Goal: Use online tool/utility: Utilize a website feature to perform a specific function

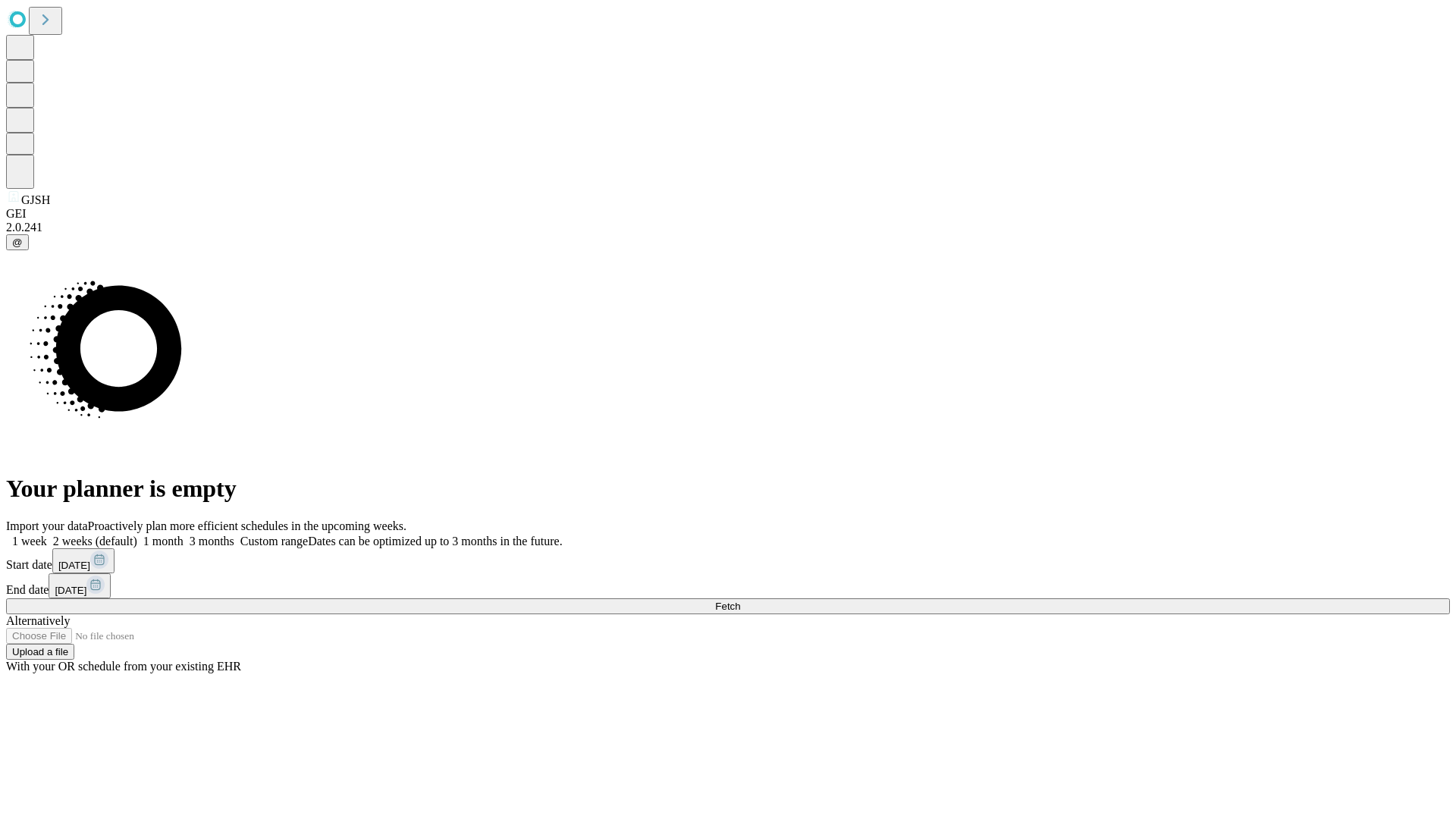
click at [740, 601] on span "Fetch" at bounding box center [727, 606] width 25 height 11
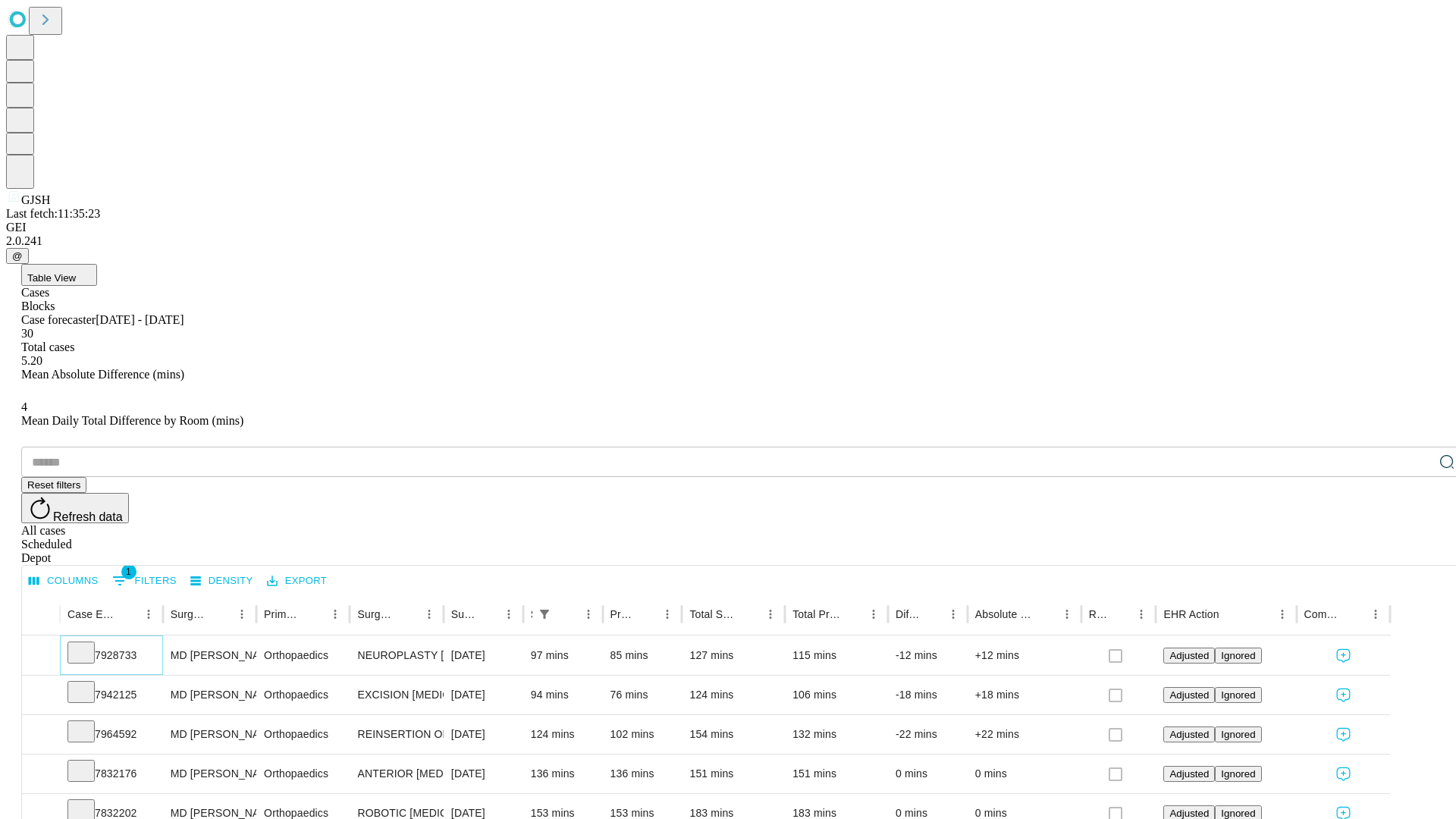
click at [89, 644] on icon at bounding box center [81, 652] width 15 height 15
